Goal: Transaction & Acquisition: Purchase product/service

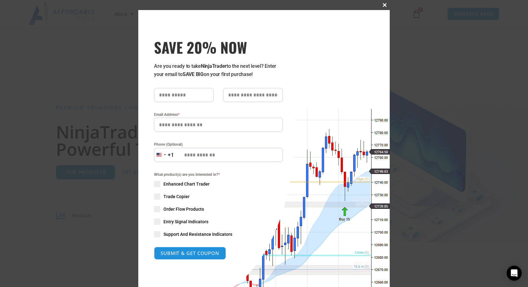
click at [268, 5] on span "SAVE 20% NOW popup" at bounding box center [385, 5] width 10 height 4
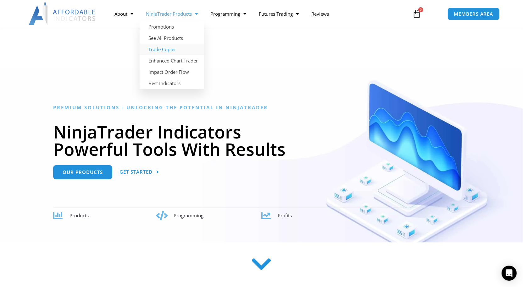
click at [175, 51] on link "Trade Copier" at bounding box center [172, 49] width 64 height 11
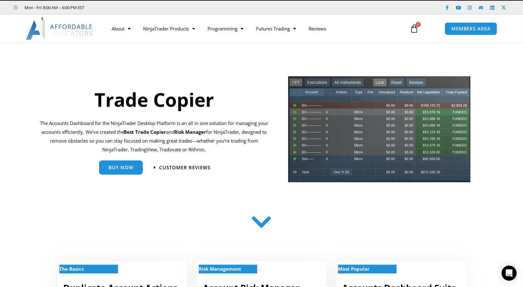
scroll to position [14, 0]
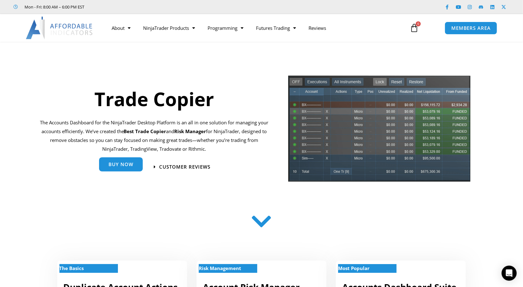
click at [131, 170] on link "Buy Now" at bounding box center [121, 164] width 44 height 14
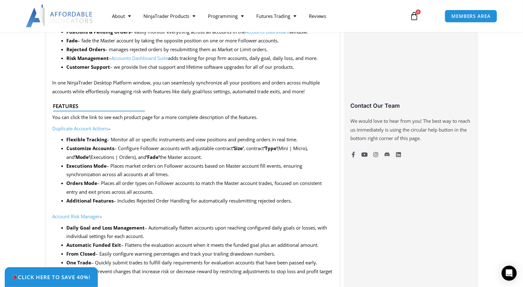
scroll to position [398, 0]
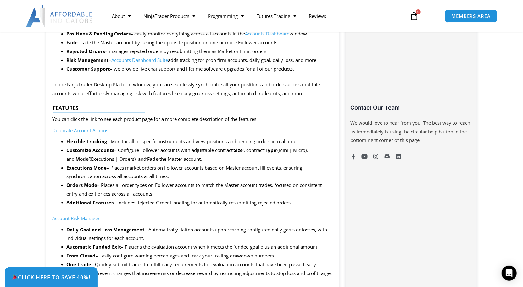
click at [78, 132] on link "Duplicate Account Actions" at bounding box center [80, 130] width 56 height 6
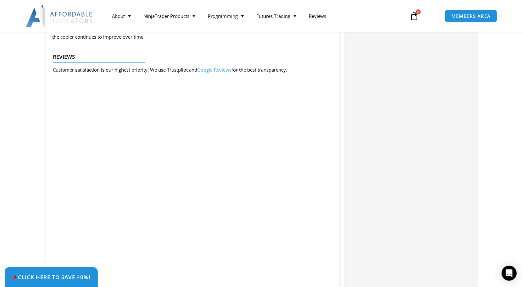
scroll to position [1289, 0]
